Goal: Information Seeking & Learning: Learn about a topic

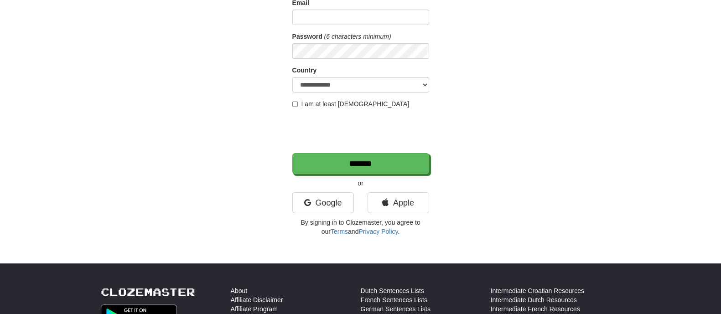
scroll to position [114, 0]
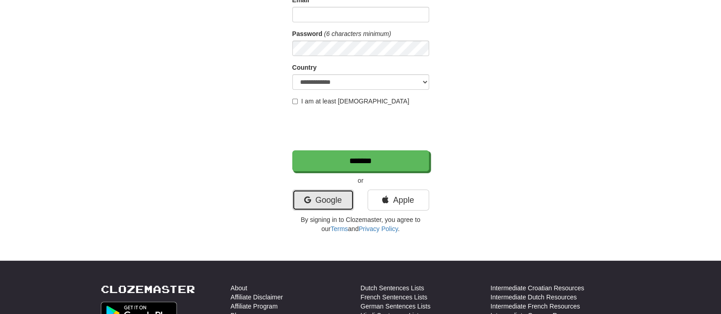
click at [311, 199] on link "Google" at bounding box center [323, 200] width 62 height 21
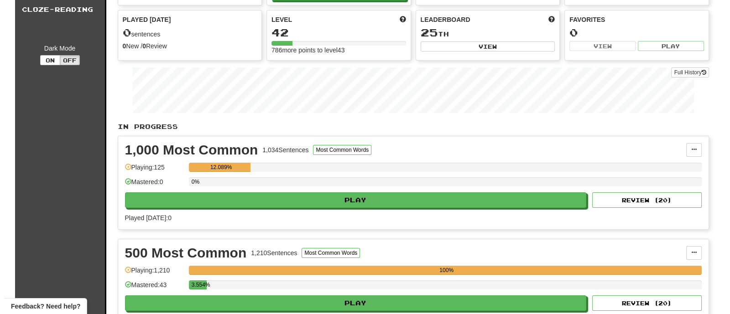
scroll to position [57, 0]
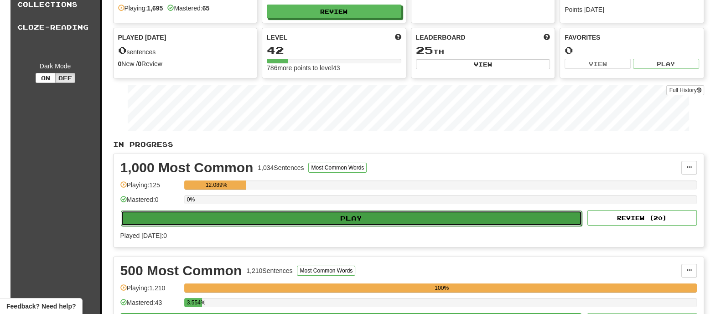
click at [301, 215] on button "Play" at bounding box center [351, 219] width 461 height 16
select select "********"
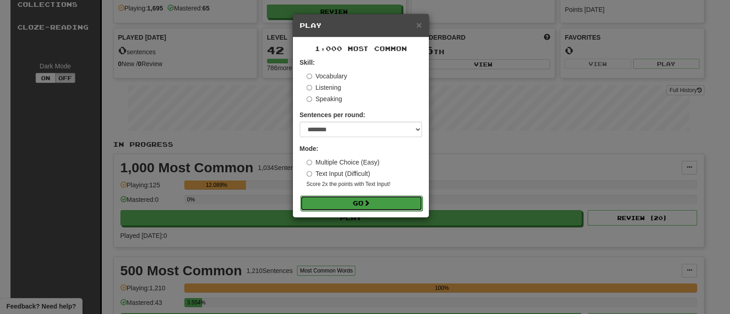
click at [336, 201] on button "Go" at bounding box center [361, 204] width 122 height 16
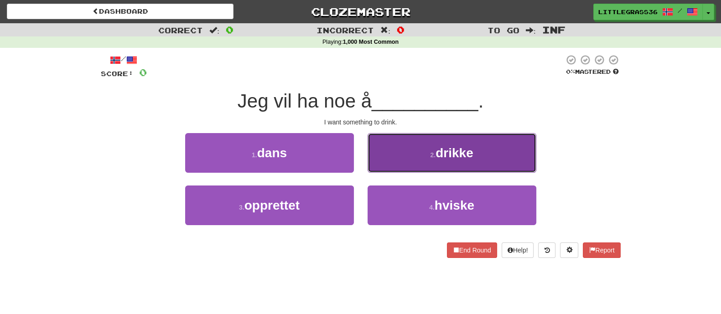
click at [436, 163] on button "2 . drikke" at bounding box center [451, 153] width 169 height 40
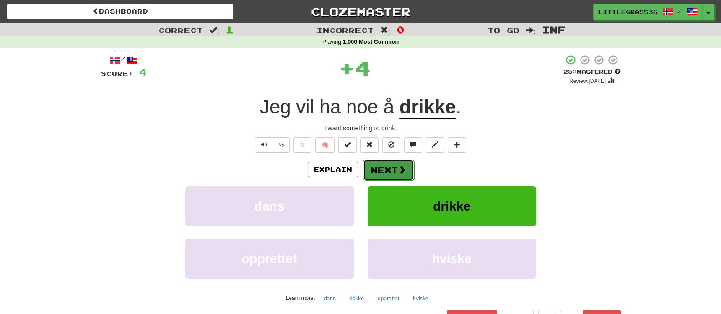
click at [393, 170] on button "Next" at bounding box center [388, 170] width 51 height 21
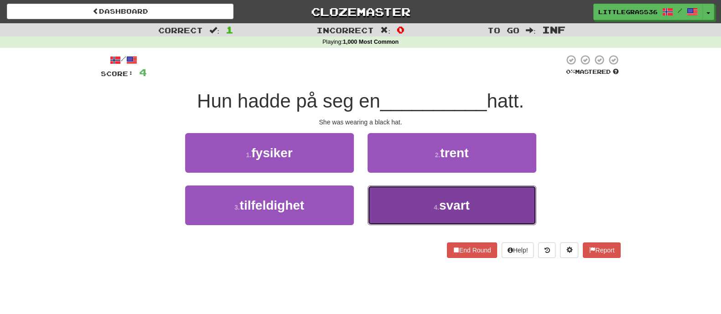
click at [394, 220] on button "4 . svart" at bounding box center [451, 206] width 169 height 40
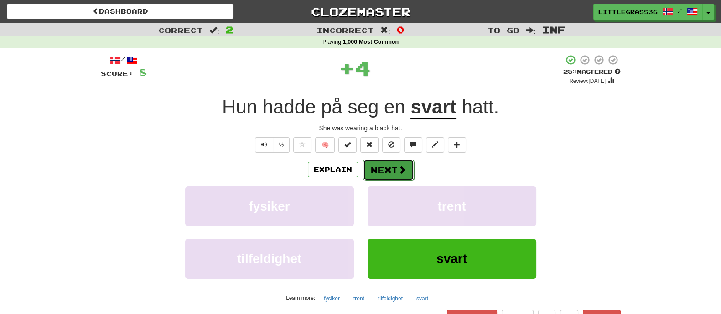
click at [389, 178] on button "Next" at bounding box center [388, 170] width 51 height 21
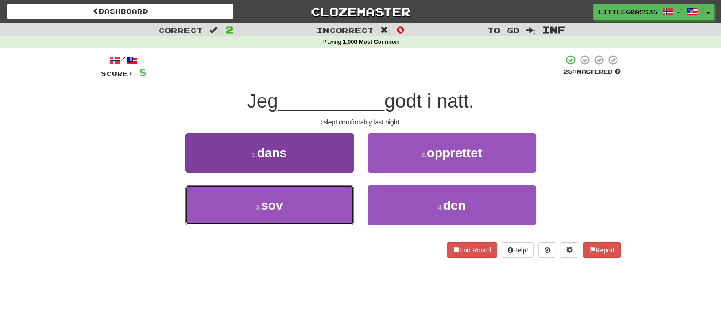
click at [309, 189] on button "3 . sov" at bounding box center [269, 206] width 169 height 40
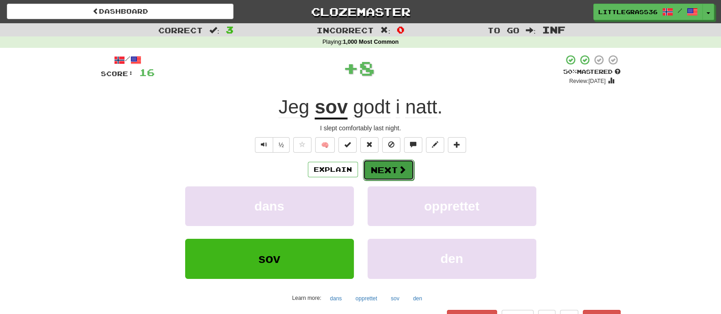
click at [397, 177] on button "Next" at bounding box center [388, 170] width 51 height 21
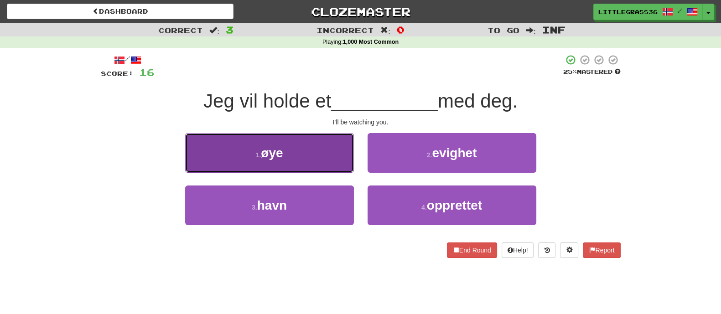
click at [312, 155] on button "1 . øye" at bounding box center [269, 153] width 169 height 40
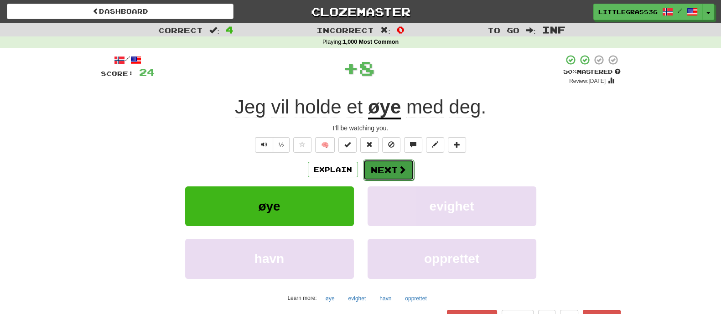
click at [394, 170] on button "Next" at bounding box center [388, 170] width 51 height 21
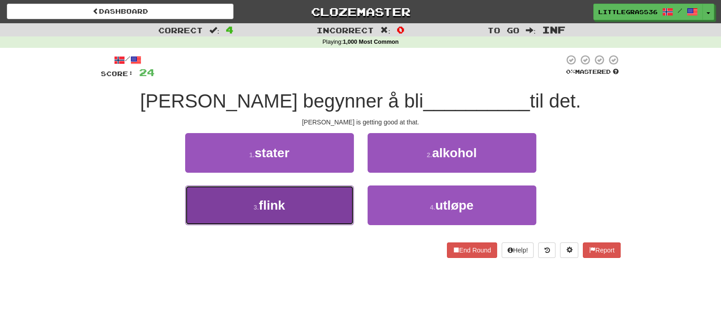
click at [307, 200] on button "3 . flink" at bounding box center [269, 206] width 169 height 40
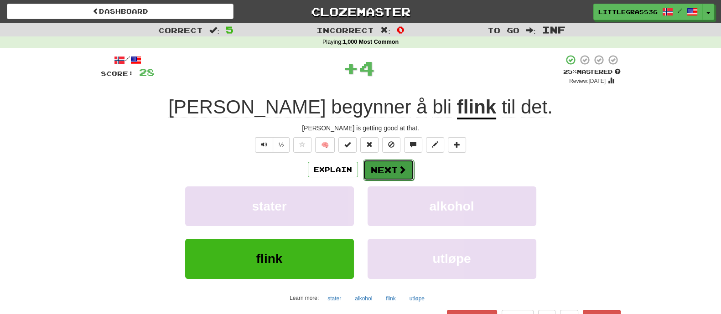
click at [376, 171] on button "Next" at bounding box center [388, 170] width 51 height 21
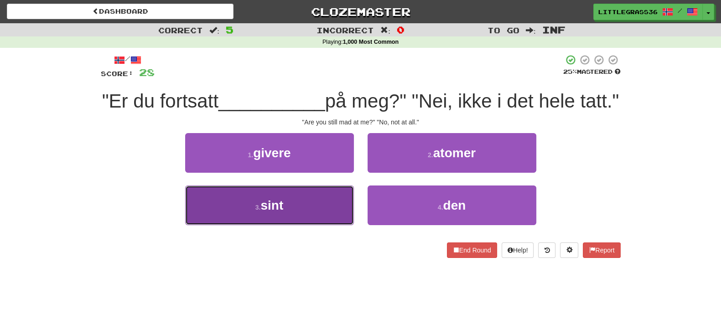
click at [292, 223] on button "3 . sint" at bounding box center [269, 206] width 169 height 40
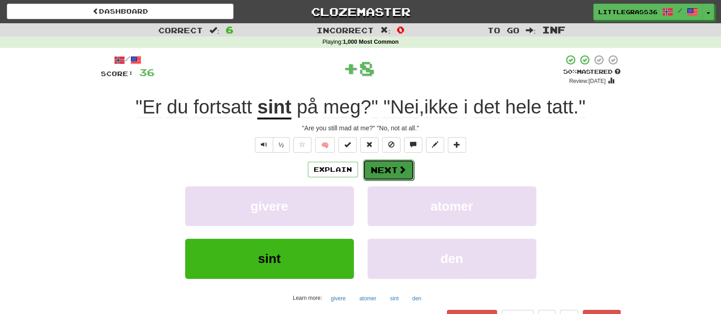
click at [378, 178] on button "Next" at bounding box center [388, 170] width 51 height 21
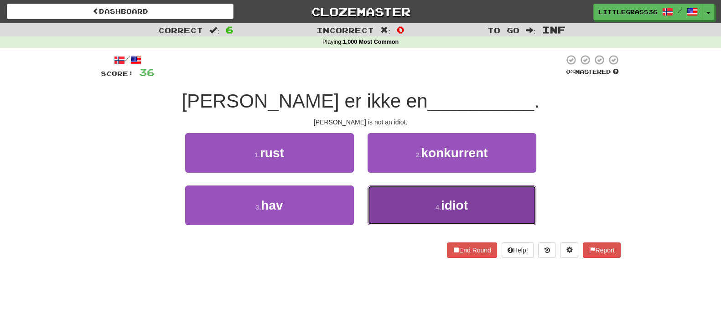
click at [384, 200] on button "4 . idiot" at bounding box center [451, 206] width 169 height 40
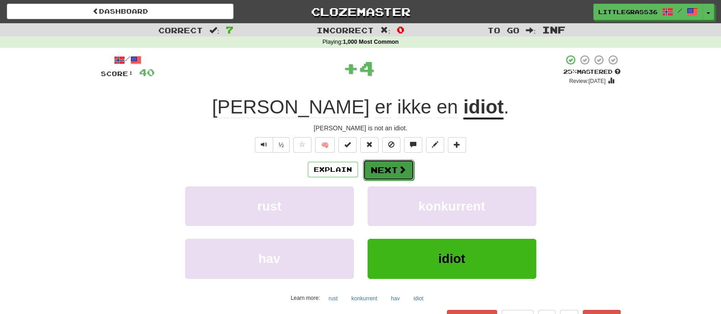
click at [389, 168] on button "Next" at bounding box center [388, 170] width 51 height 21
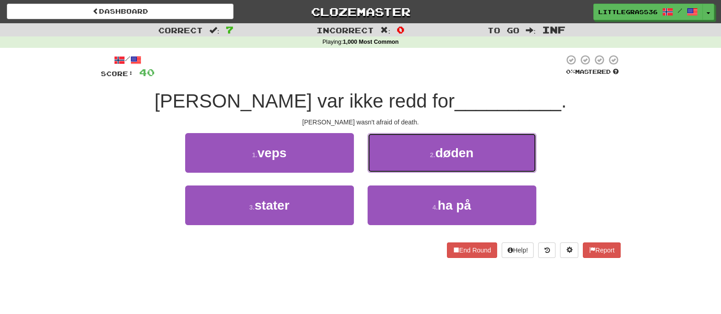
click at [389, 168] on button "2 . døden" at bounding box center [451, 153] width 169 height 40
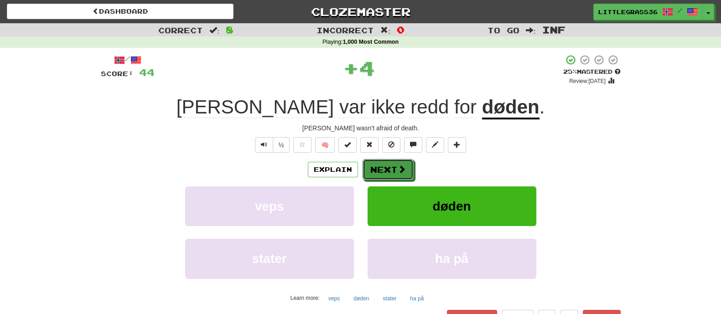
click at [389, 168] on button "Next" at bounding box center [387, 169] width 51 height 21
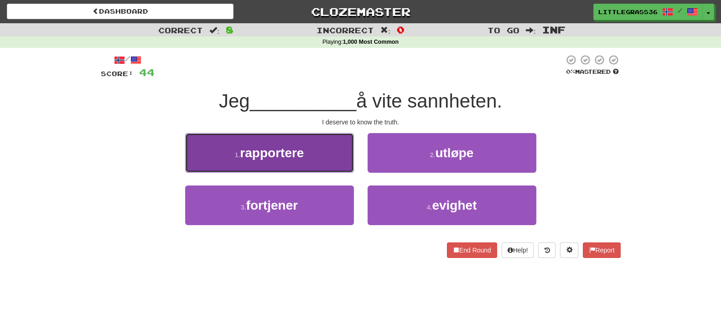
click at [326, 162] on button "1 . rapportere" at bounding box center [269, 153] width 169 height 40
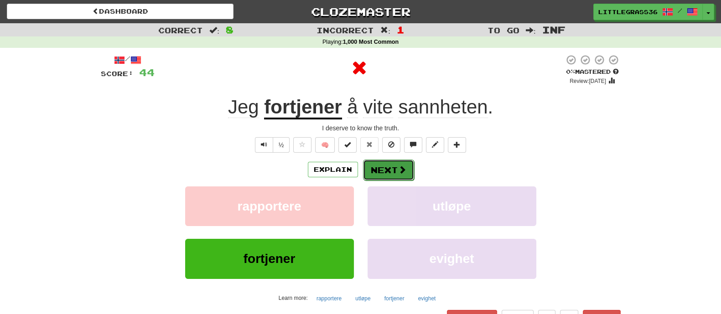
click at [374, 170] on button "Next" at bounding box center [388, 170] width 51 height 21
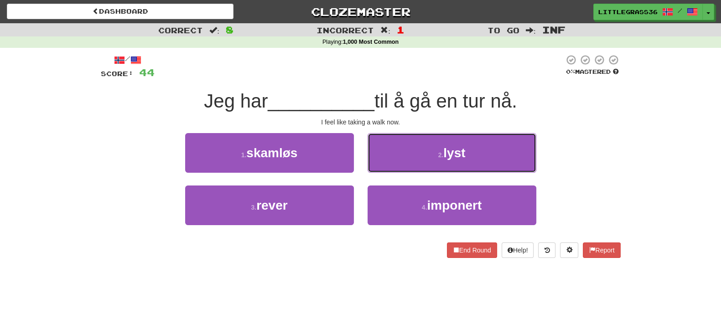
click at [374, 170] on button "2 . lyst" at bounding box center [451, 153] width 169 height 40
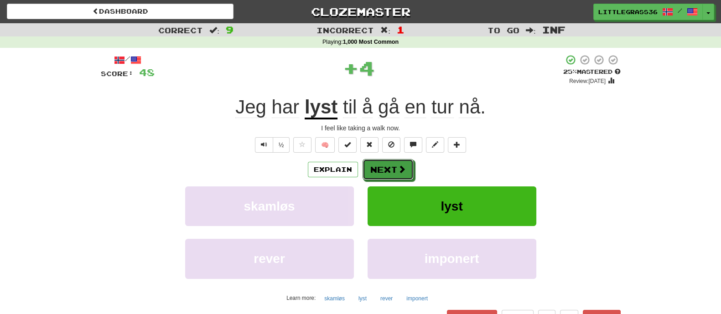
click at [374, 170] on button "Next" at bounding box center [387, 169] width 51 height 21
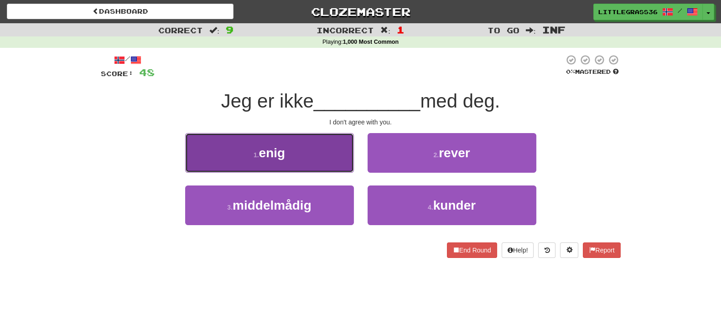
click at [291, 163] on button "1 . enig" at bounding box center [269, 153] width 169 height 40
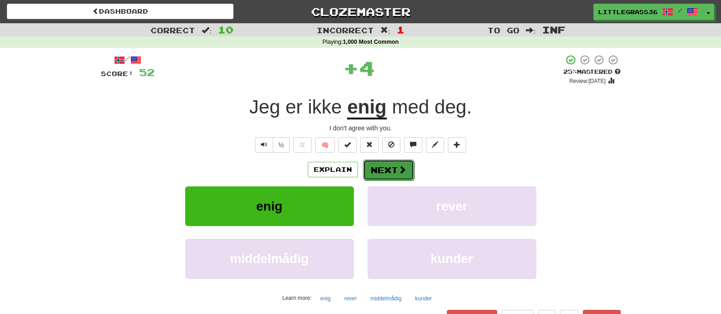
click at [380, 168] on button "Next" at bounding box center [388, 170] width 51 height 21
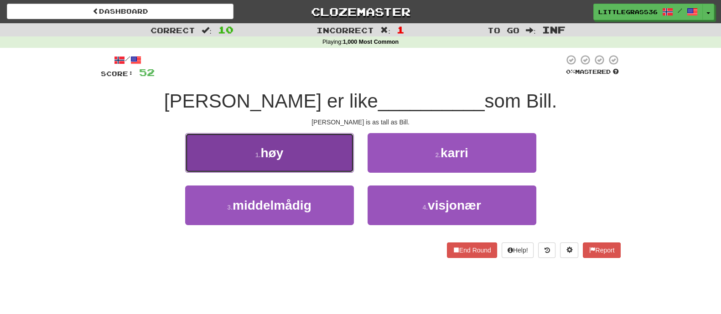
click at [318, 162] on button "1 . høy" at bounding box center [269, 153] width 169 height 40
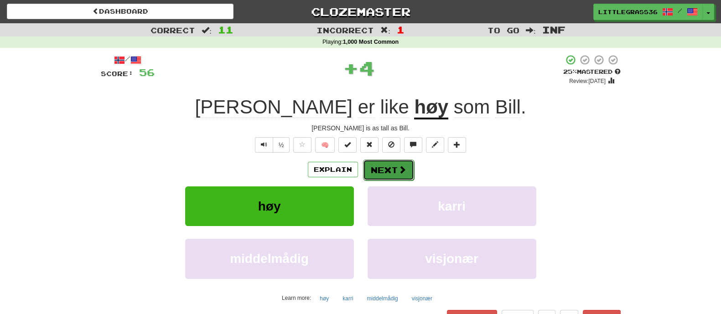
click at [378, 169] on button "Next" at bounding box center [388, 170] width 51 height 21
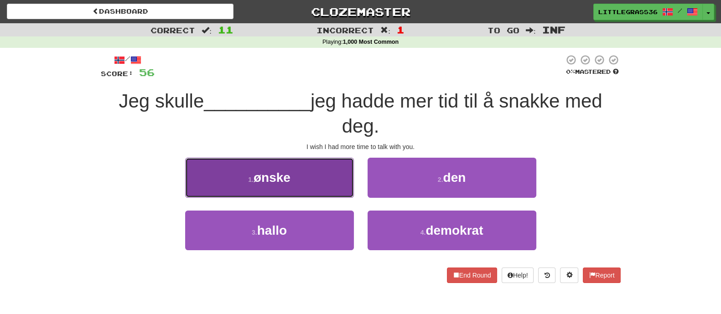
click at [324, 172] on button "1 . ønske" at bounding box center [269, 178] width 169 height 40
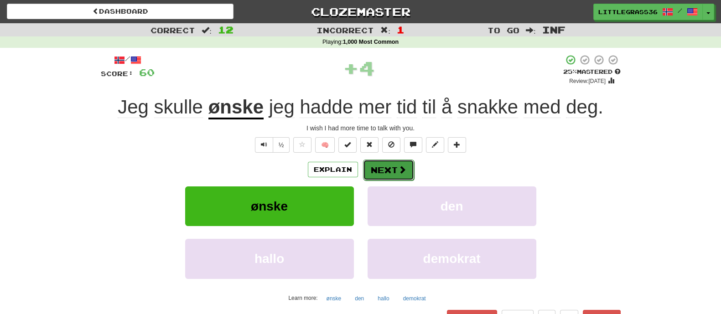
click at [399, 171] on span at bounding box center [402, 170] width 8 height 8
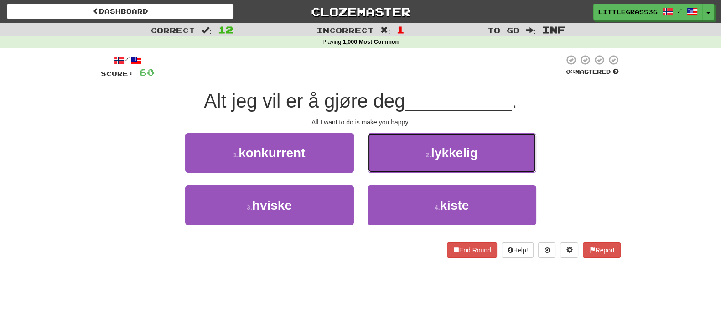
click at [399, 171] on button "2 . lykkelig" at bounding box center [451, 153] width 169 height 40
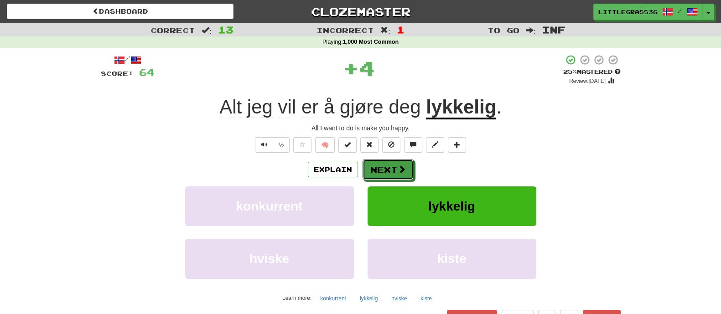
click at [399, 171] on span at bounding box center [402, 169] width 8 height 8
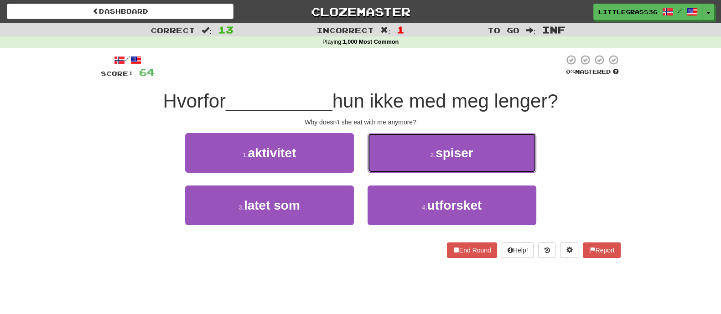
click at [399, 171] on button "2 . spiser" at bounding box center [451, 153] width 169 height 40
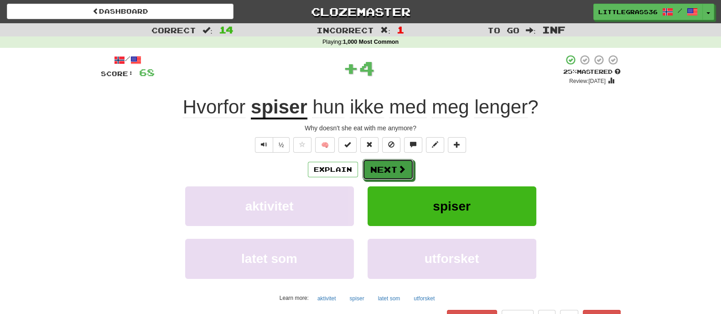
click at [399, 171] on span at bounding box center [402, 169] width 8 height 8
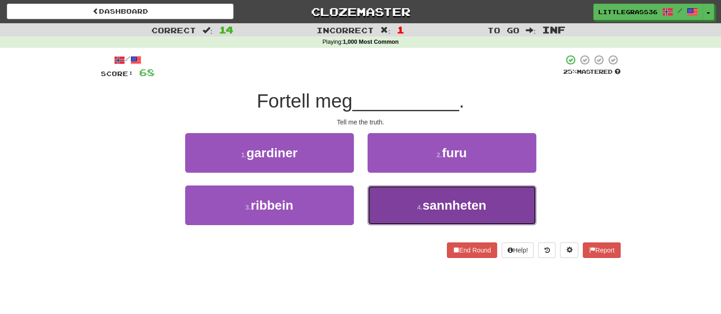
click at [397, 208] on button "4 . sannheten" at bounding box center [451, 206] width 169 height 40
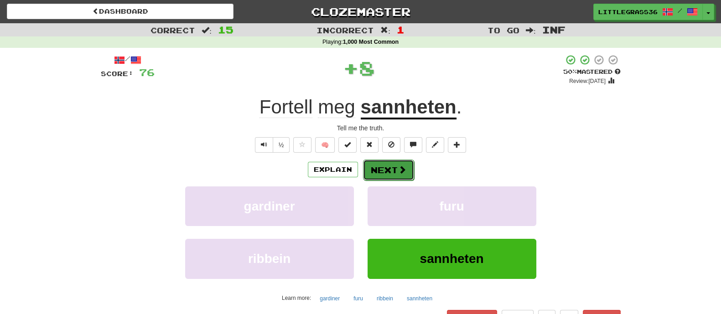
click at [394, 175] on button "Next" at bounding box center [388, 170] width 51 height 21
